Goal: Register for event/course

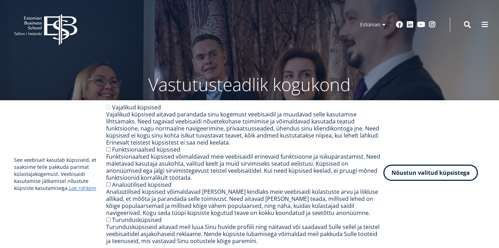
click at [418, 177] on button "Nõustun valitud küpsistega" at bounding box center [430, 172] width 95 height 16
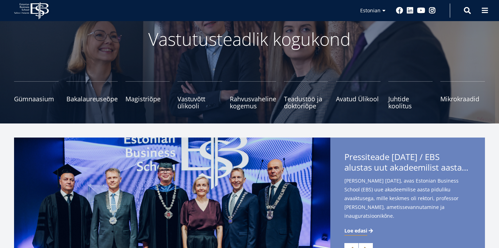
scroll to position [44, 0]
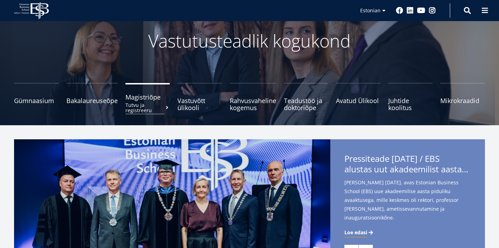
click at [149, 104] on small "Tutvu ja registreeru" at bounding box center [147, 107] width 45 height 11
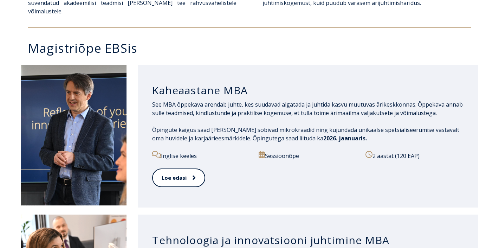
click at [251, 174] on div "Loe edasi" at bounding box center [308, 181] width 312 height 27
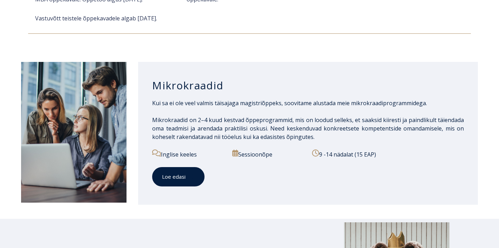
scroll to position [1062, 0]
click at [192, 179] on icon at bounding box center [193, 177] width 3 height 5
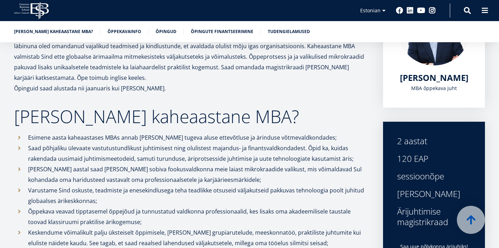
scroll to position [147, 0]
